Goal: Information Seeking & Learning: Check status

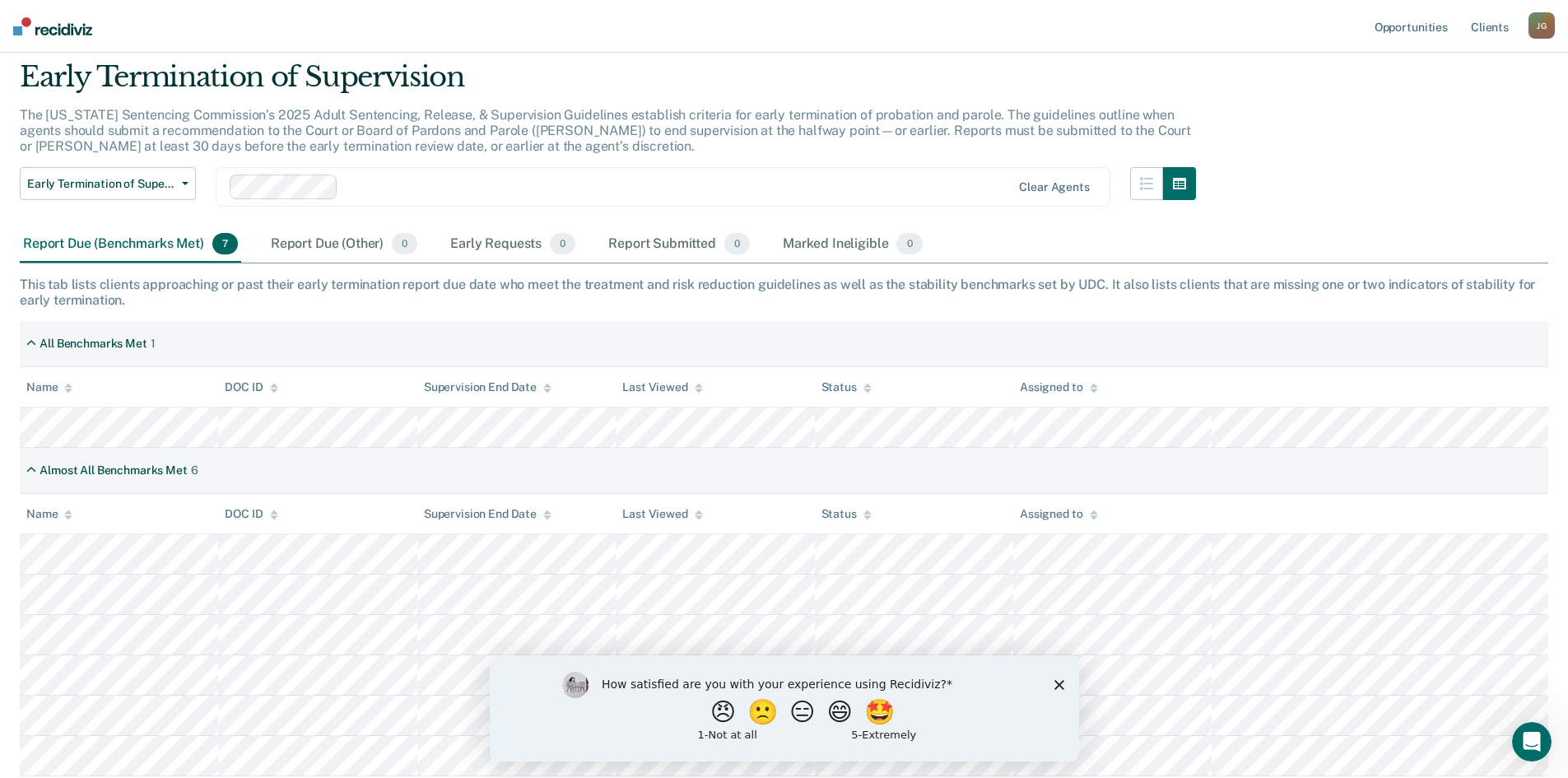
scroll to position [171, 0]
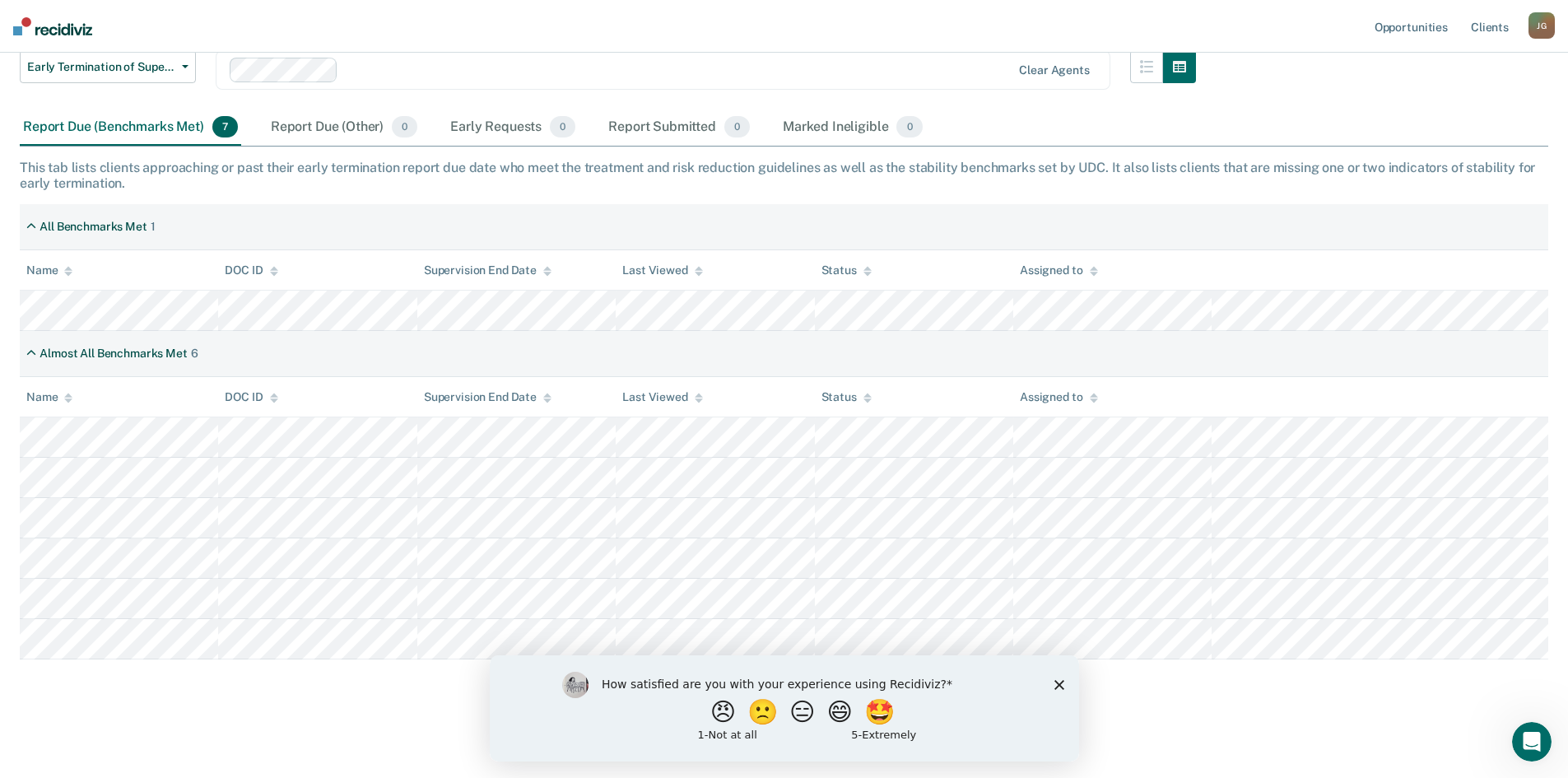
click at [1054, 681] on icon "Close survey" at bounding box center [1059, 684] width 10 height 10
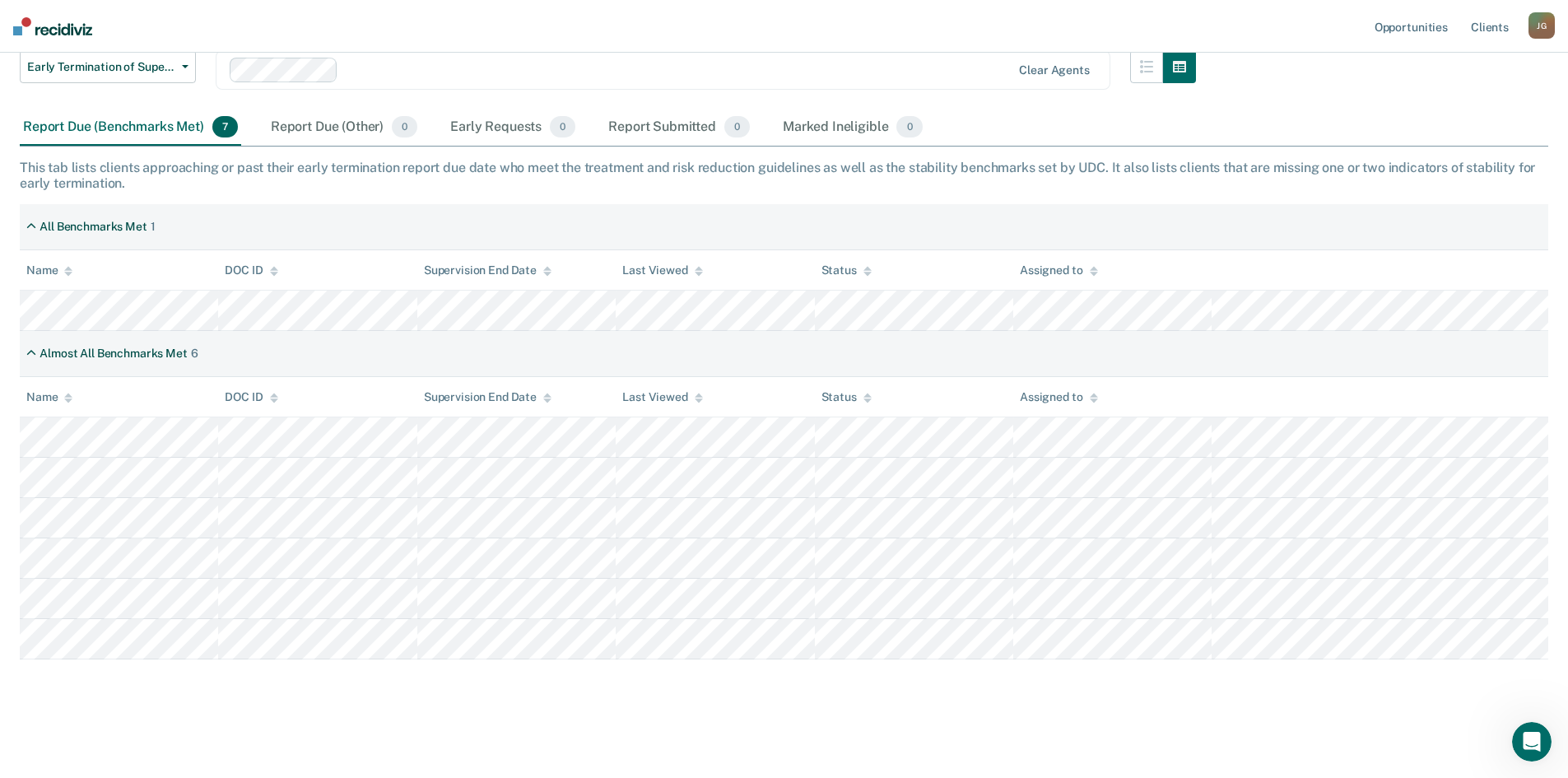
click at [411, 45] on div "Opportunities Client s [PERSON_NAME] [PERSON_NAME] Profile How it works Log Out…" at bounding box center [784, 303] width 1568 height 949
click at [474, 126] on div "Early Requests 0" at bounding box center [513, 128] width 132 height 36
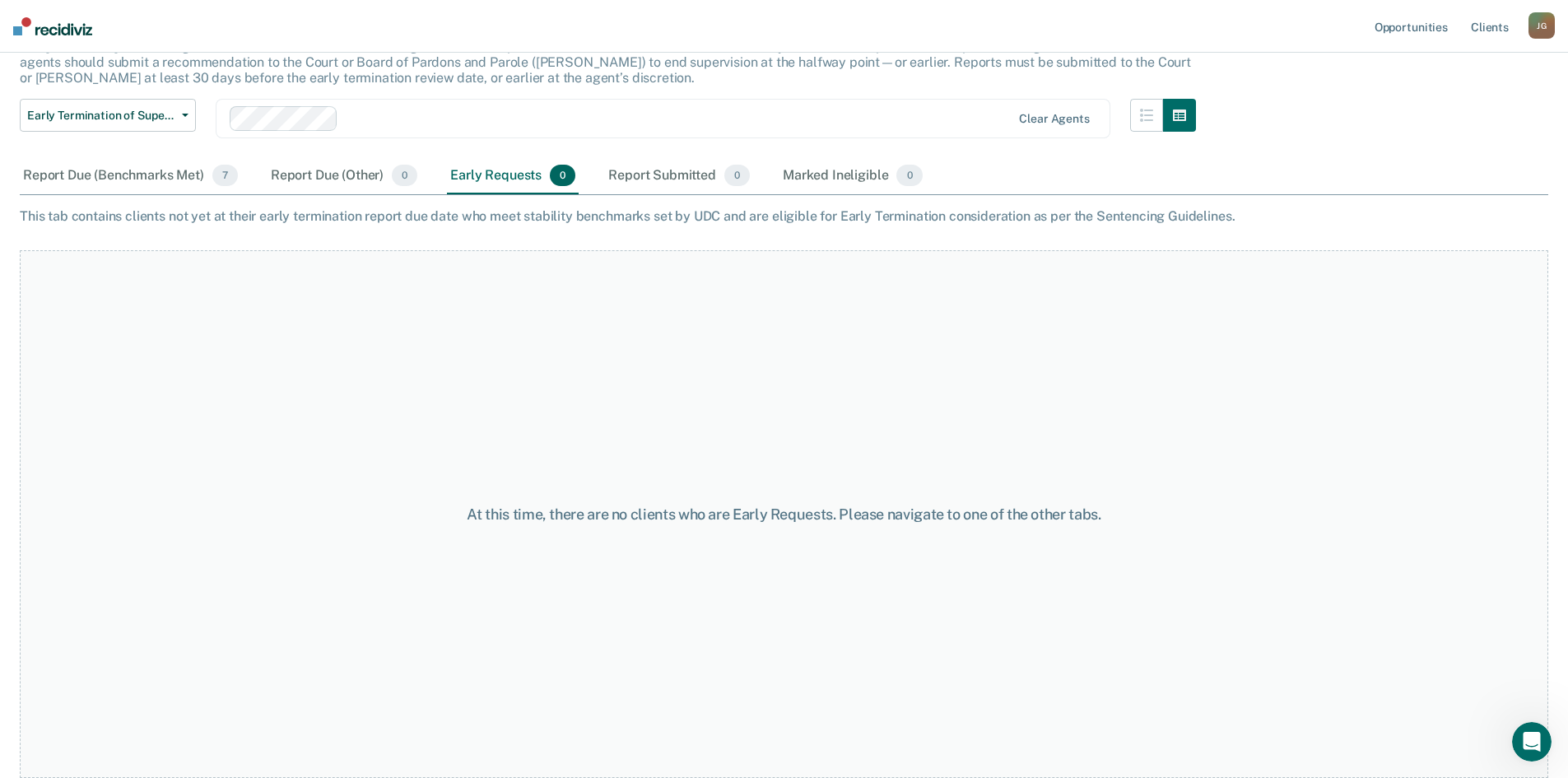
scroll to position [117, 0]
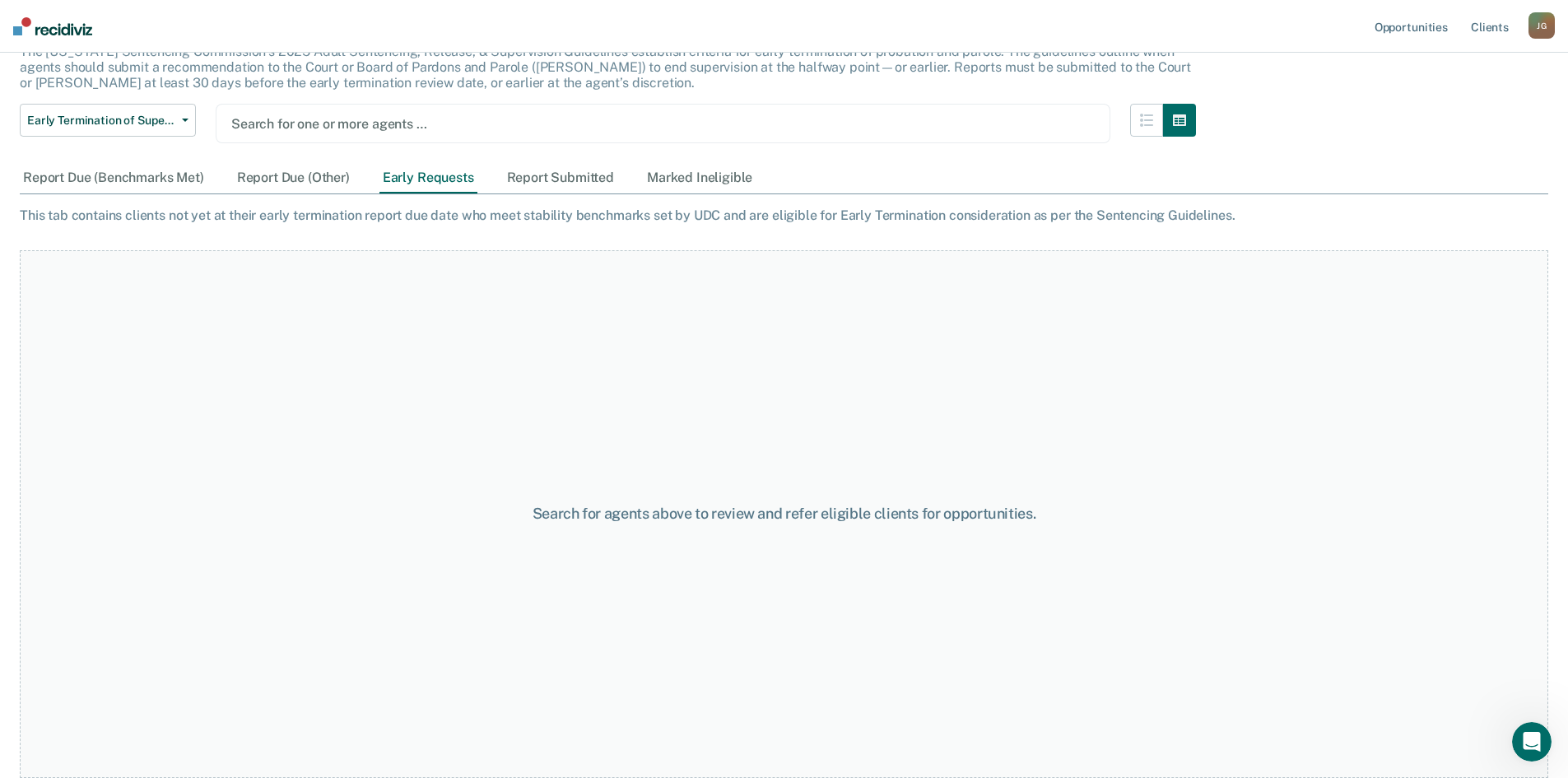
click at [372, 129] on div at bounding box center [663, 124] width 864 height 19
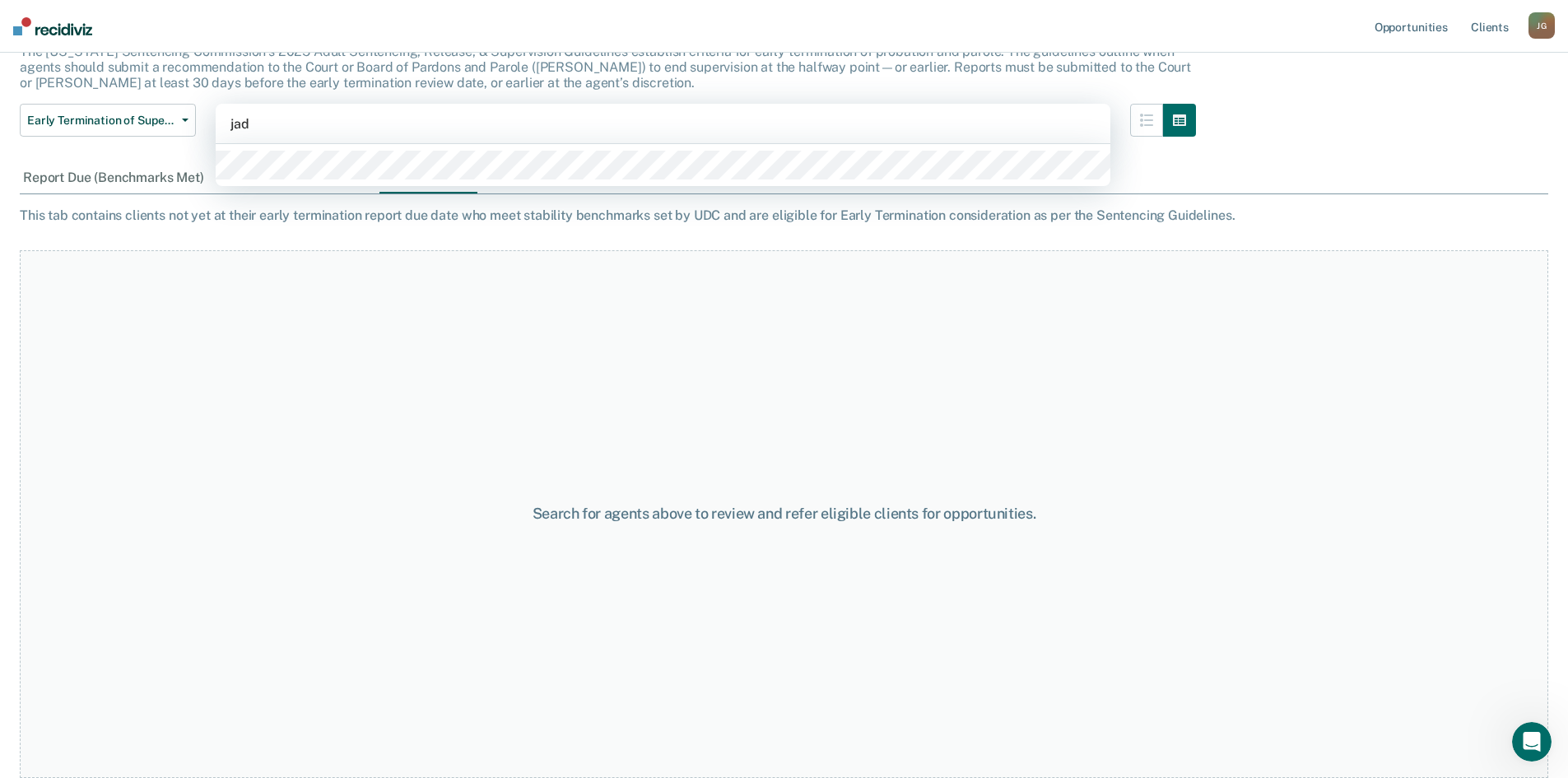
type input "jad"
